Goal: Transaction & Acquisition: Purchase product/service

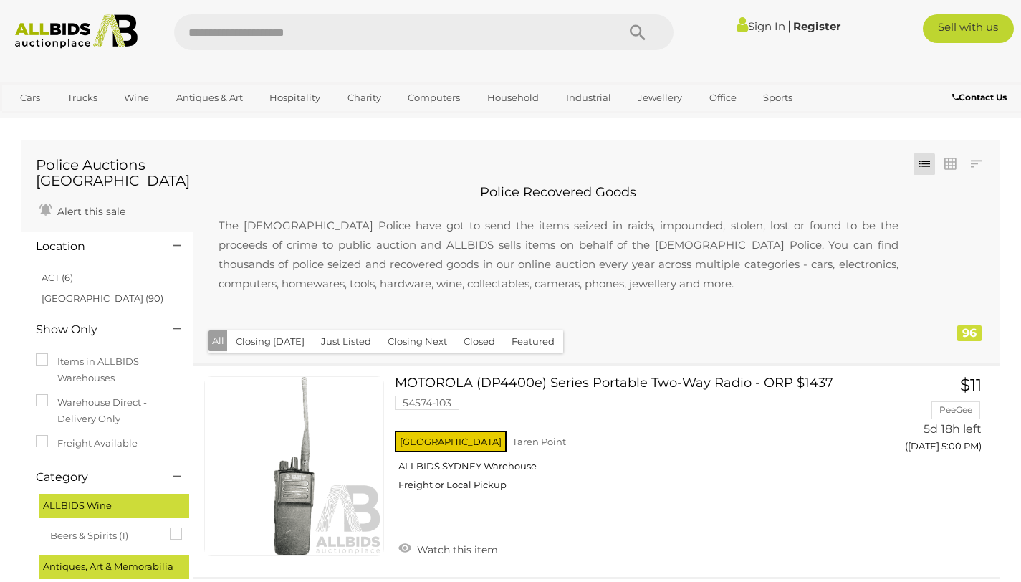
click at [351, 34] on input "text" at bounding box center [388, 32] width 429 height 36
type input "**********"
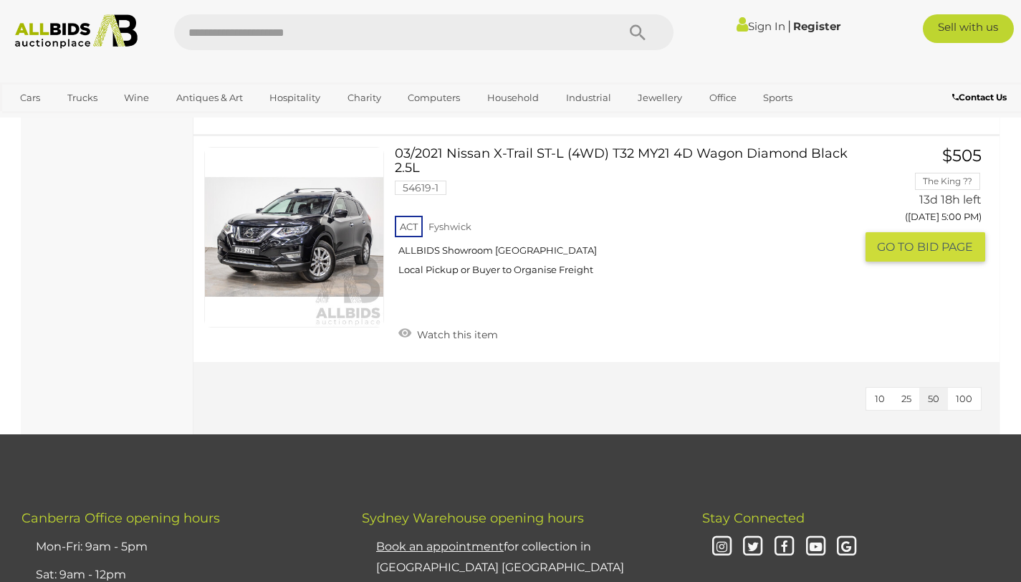
scroll to position [2260, 0]
